Goal: Transaction & Acquisition: Book appointment/travel/reservation

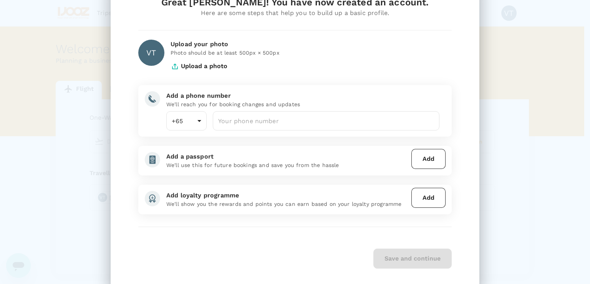
scroll to position [12, 0]
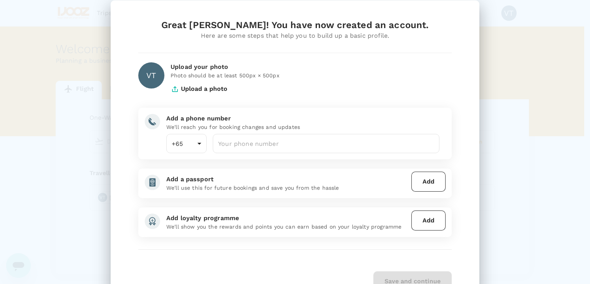
click at [417, 281] on div "Save and continue" at bounding box center [295, 281] width 314 height 20
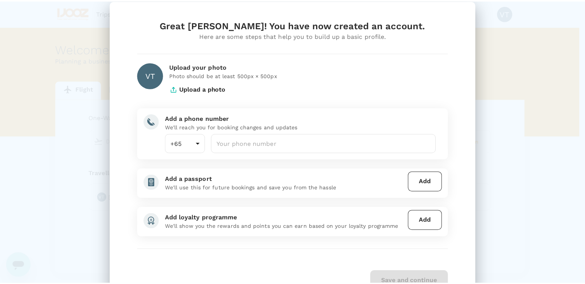
scroll to position [50, 0]
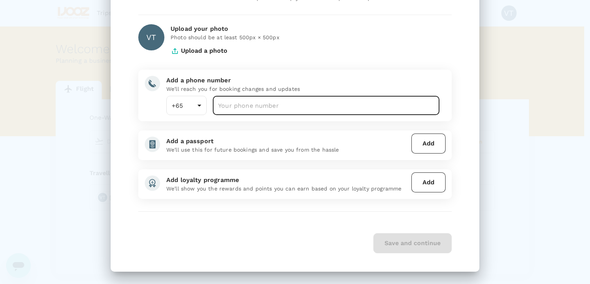
click at [288, 106] on input "number" at bounding box center [326, 105] width 227 height 19
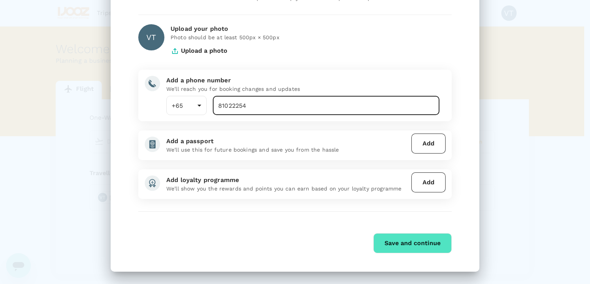
type input "81022254"
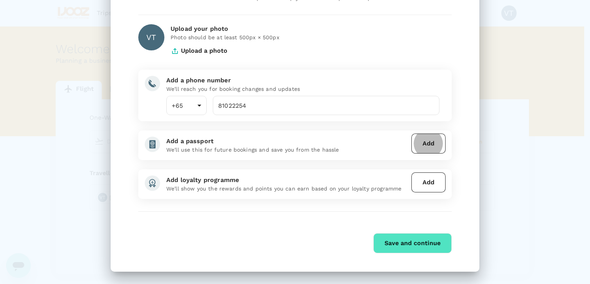
click at [298, 243] on div "Save and continue" at bounding box center [295, 243] width 314 height 20
drag, startPoint x: 393, startPoint y: 243, endPoint x: 397, endPoint y: 242, distance: 5.0
click at [397, 242] on button "Save and continue" at bounding box center [413, 243] width 78 height 20
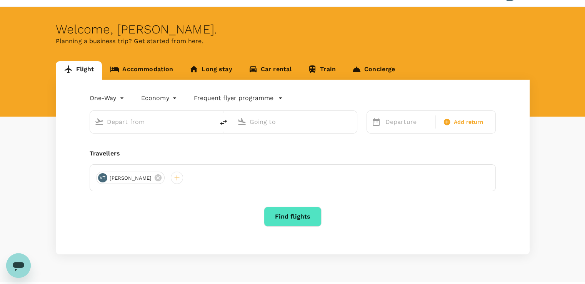
scroll to position [38, 0]
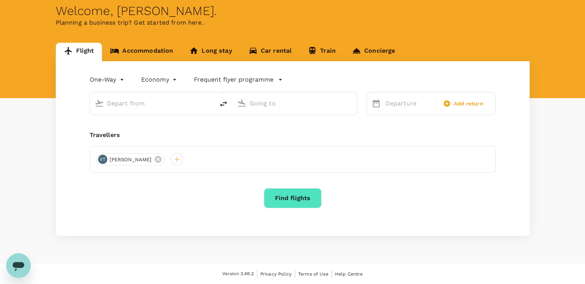
click at [171, 119] on div "One-Way oneway Economy economy Frequent flyer programme Departure Add return Tr…" at bounding box center [293, 148] width 474 height 175
click at [168, 104] on input "text" at bounding box center [152, 103] width 91 height 12
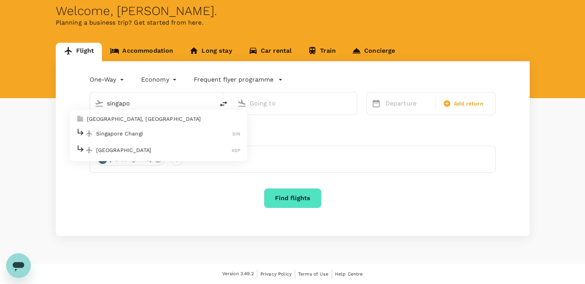
click at [158, 131] on p "Singapore Changi" at bounding box center [164, 134] width 136 height 8
type input "Singapore Changi (SIN)"
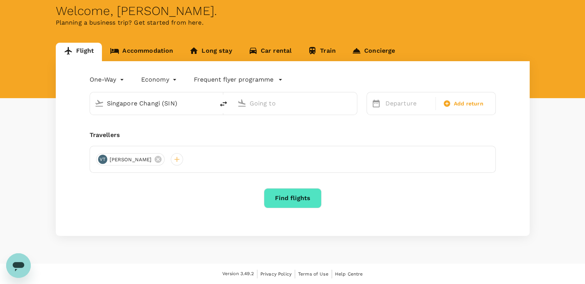
click at [257, 106] on input "text" at bounding box center [294, 103] width 91 height 12
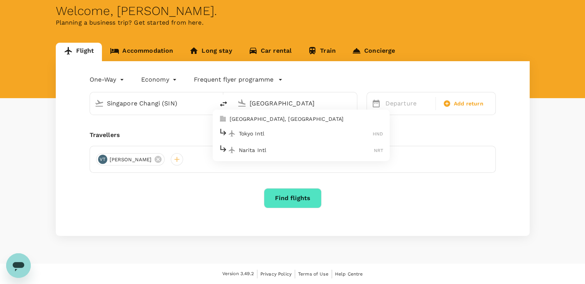
click at [266, 149] on p "Narita Intl" at bounding box center [306, 150] width 135 height 8
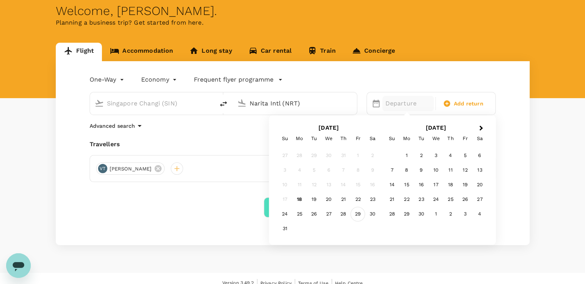
type input "Narita Intl (NRT)"
click at [357, 211] on div "29" at bounding box center [358, 214] width 15 height 15
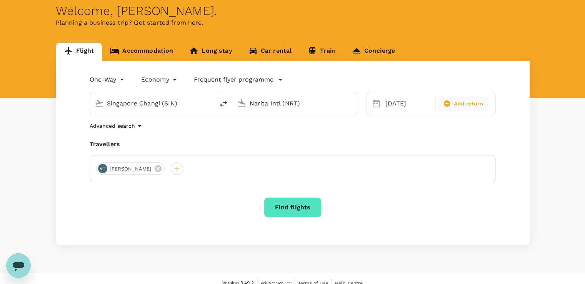
click at [473, 105] on span "Add return" at bounding box center [469, 104] width 30 height 8
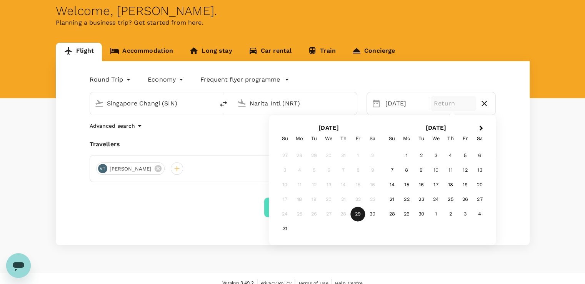
click at [214, 136] on div "Round Trip roundtrip Economy economy Frequent flyer programme [GEOGRAPHIC_DATA]…" at bounding box center [293, 153] width 474 height 184
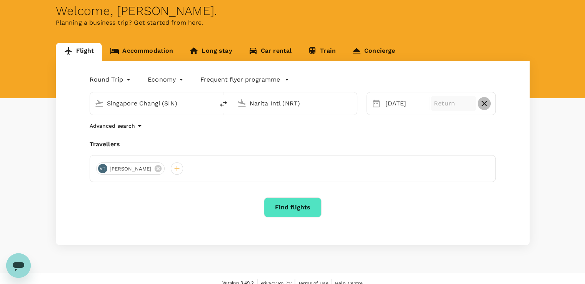
click at [484, 102] on icon "button" at bounding box center [483, 103] width 9 height 9
type input "oneway"
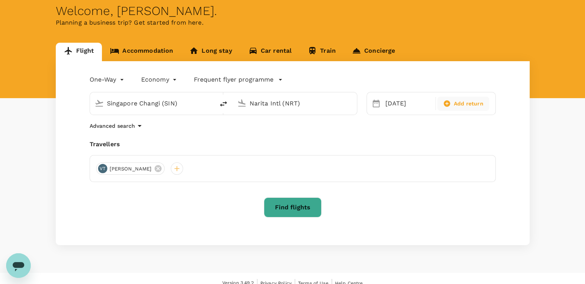
click at [289, 211] on button "Find flights" at bounding box center [293, 207] width 58 height 20
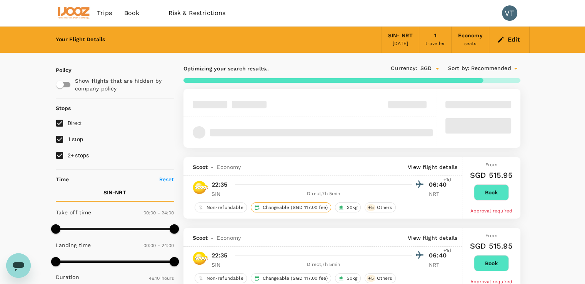
type input "2770"
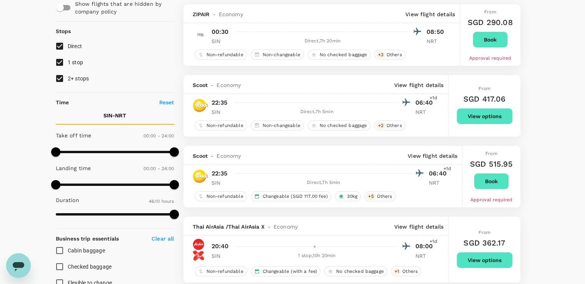
scroll to position [154, 0]
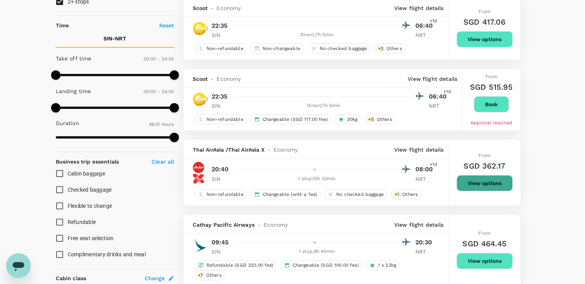
click at [484, 179] on button "View options" at bounding box center [484, 183] width 56 height 16
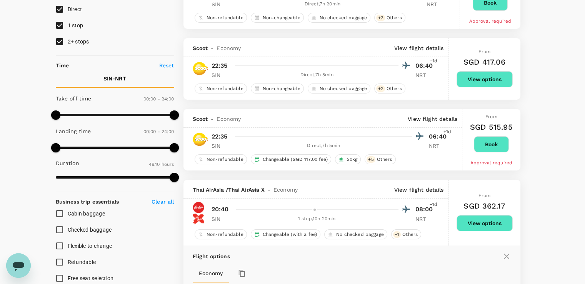
scroll to position [101, 0]
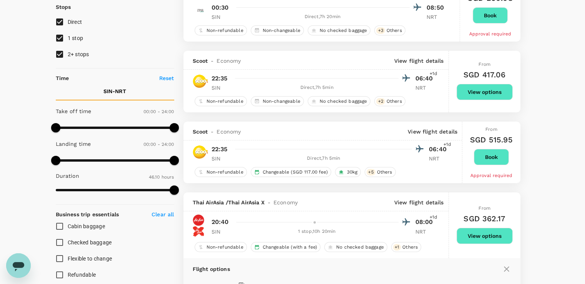
click at [494, 161] on button "Book" at bounding box center [491, 157] width 35 height 16
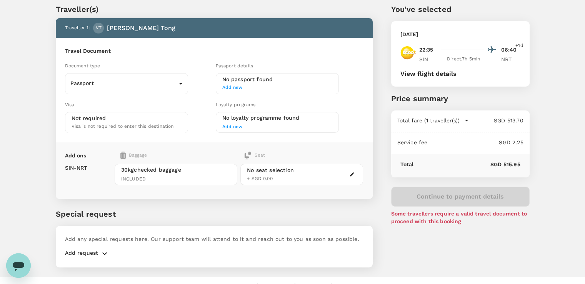
scroll to position [38, 0]
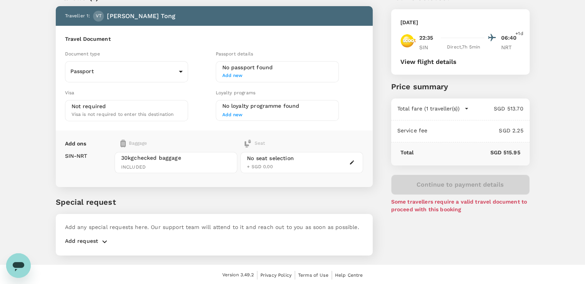
click at [85, 241] on p "Add request" at bounding box center [81, 241] width 33 height 9
click at [103, 241] on icon "button" at bounding box center [104, 241] width 9 height 9
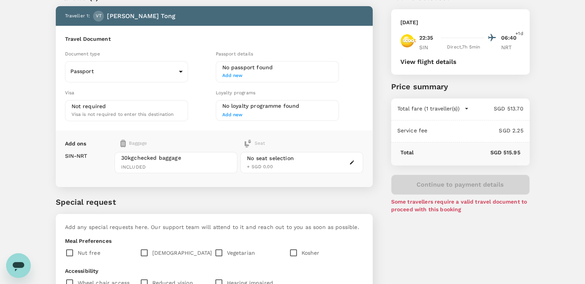
click at [266, 200] on p "Special request" at bounding box center [214, 202] width 317 height 12
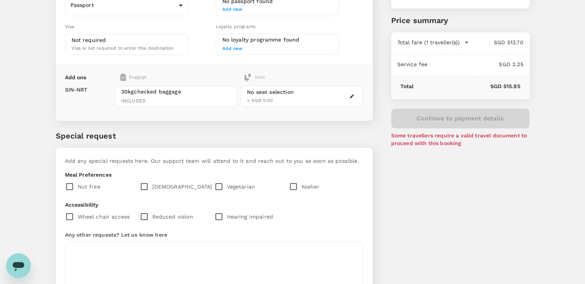
scroll to position [7, 0]
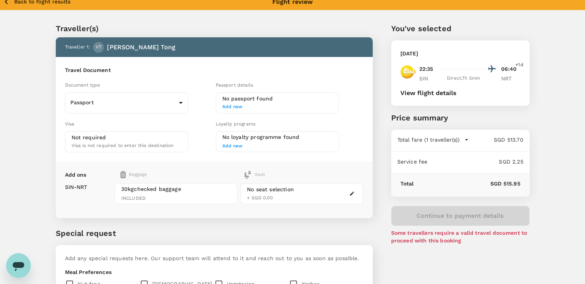
click at [151, 143] on span "Visa is not required to enter this destination" at bounding box center [123, 145] width 102 height 5
click at [172, 110] on body "Back to flight results Flight review Traveller(s) Traveller 1 : VT [PERSON_NAME…" at bounding box center [292, 216] width 585 height 446
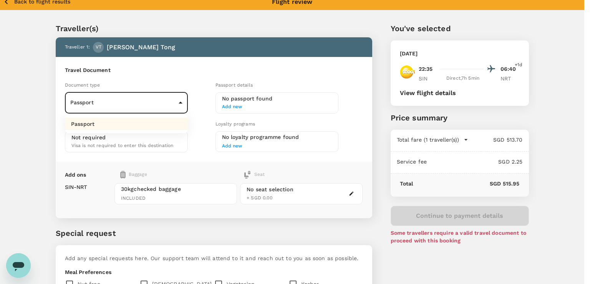
click at [230, 103] on div at bounding box center [295, 142] width 590 height 284
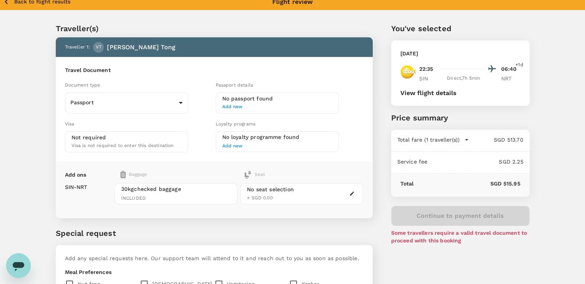
click at [233, 106] on span "Add new" at bounding box center [277, 107] width 110 height 8
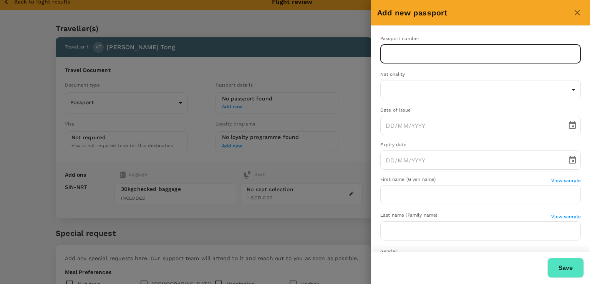
click at [452, 54] on input "text" at bounding box center [481, 53] width 201 height 19
drag, startPoint x: 294, startPoint y: 47, endPoint x: 303, endPoint y: 48, distance: 8.9
click at [294, 47] on div at bounding box center [295, 142] width 590 height 284
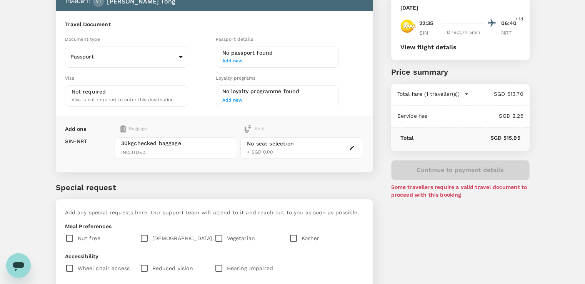
scroll to position [0, 0]
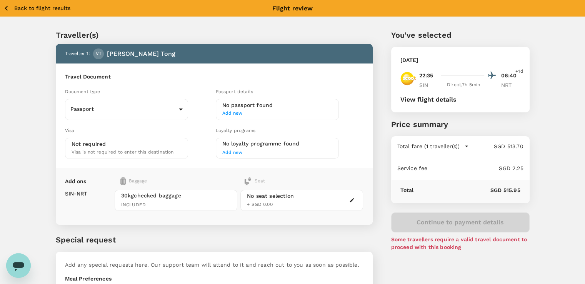
click at [237, 113] on span "Add new" at bounding box center [277, 114] width 110 height 8
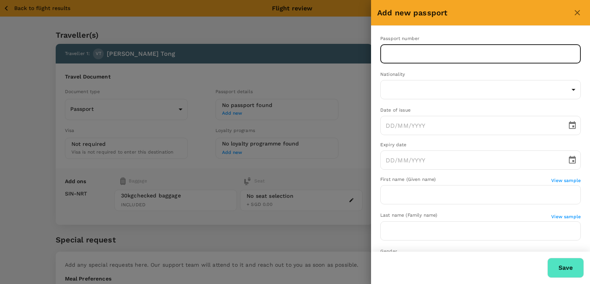
click at [417, 54] on input "text" at bounding box center [481, 53] width 201 height 19
click at [477, 92] on body "Back to flight results Flight review Traveller(s) Traveller 1 : VT [PERSON_NAME…" at bounding box center [295, 223] width 590 height 446
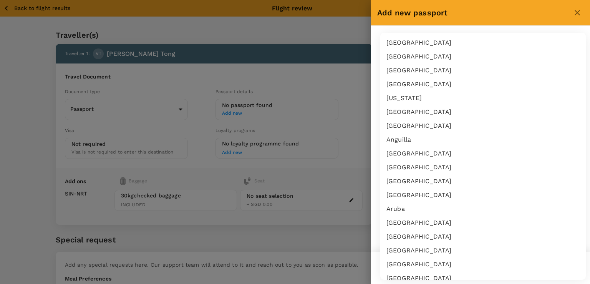
click at [584, 10] on div at bounding box center [295, 142] width 590 height 284
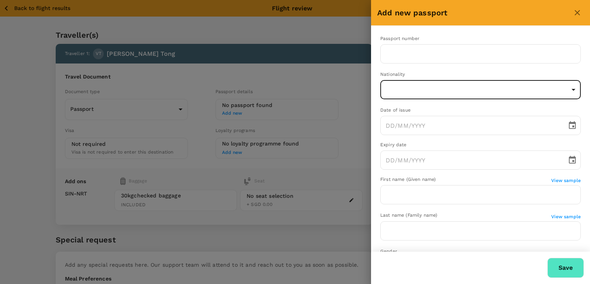
click at [580, 10] on div "[GEOGRAPHIC_DATA] [GEOGRAPHIC_DATA] [GEOGRAPHIC_DATA] [GEOGRAPHIC_DATA] [US_STA…" at bounding box center [295, 142] width 590 height 284
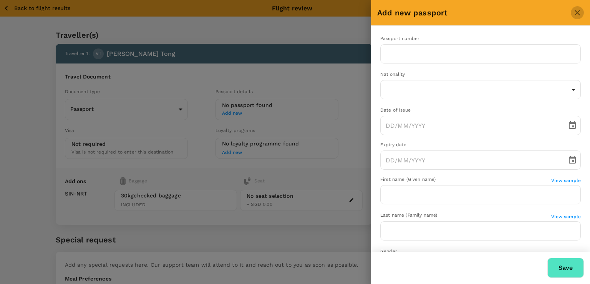
click at [578, 12] on icon "close" at bounding box center [577, 12] width 5 height 5
